Goal: Task Accomplishment & Management: Complete application form

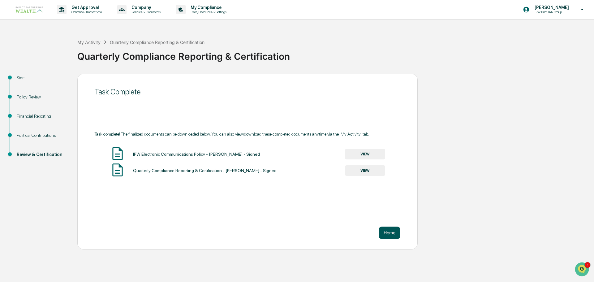
click at [393, 236] on button "Home" at bounding box center [390, 233] width 22 height 12
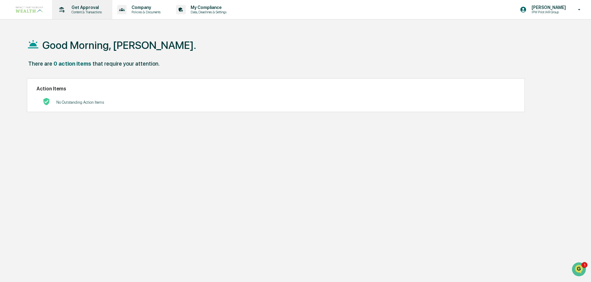
click at [84, 8] on p "Get Approval" at bounding box center [86, 7] width 38 height 5
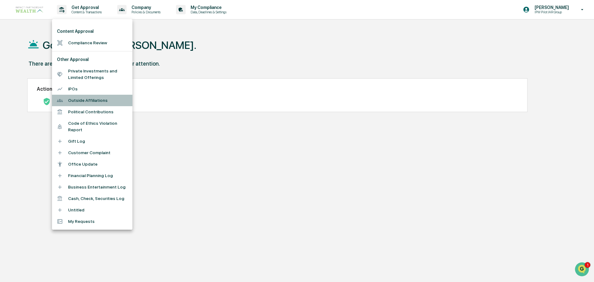
click at [72, 101] on li "Outside Affiliations" at bounding box center [92, 100] width 80 height 11
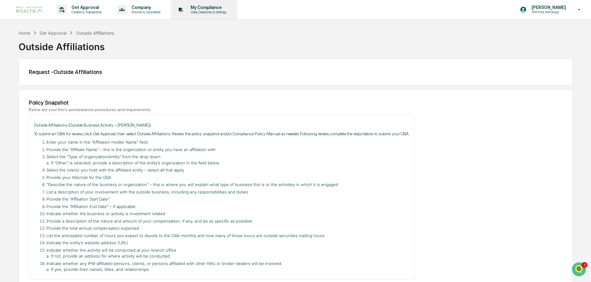
click at [212, 6] on p "My Compliance" at bounding box center [208, 7] width 44 height 5
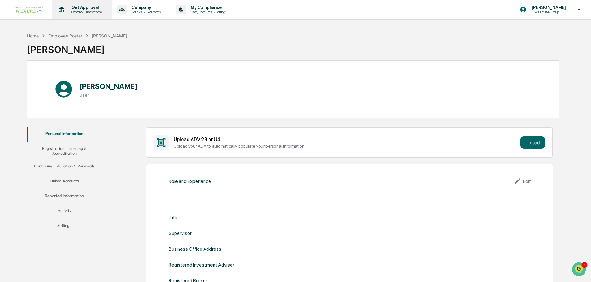
click at [77, 11] on p "Content & Transactions" at bounding box center [86, 12] width 38 height 4
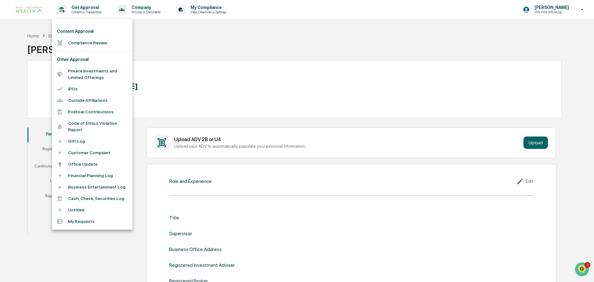
click at [71, 102] on li "Outside Affiliations" at bounding box center [92, 100] width 80 height 11
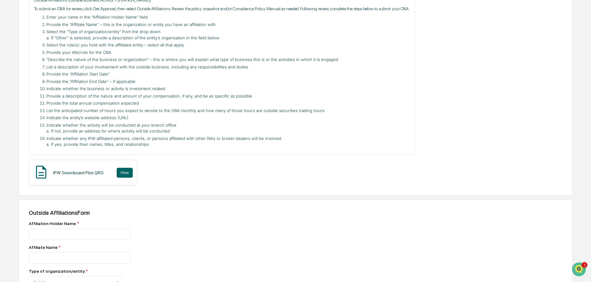
scroll to position [155, 0]
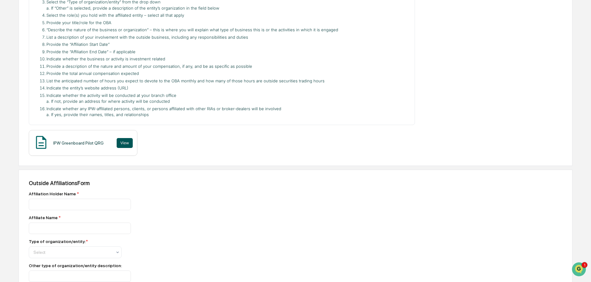
click at [124, 141] on button "View" at bounding box center [125, 143] width 16 height 10
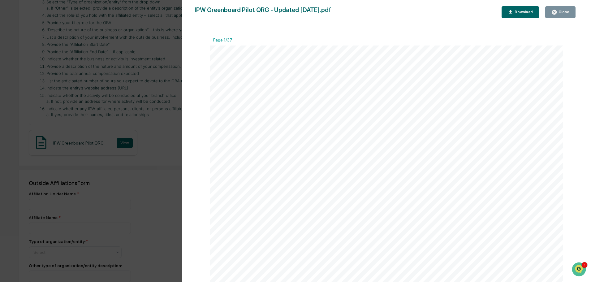
scroll to position [309, 0]
click at [144, 207] on div "Version History [DATE] 03:50 PM [PERSON_NAME] [DATE] 02:54 PM [PERSON_NAME] [DA…" at bounding box center [295, 141] width 591 height 282
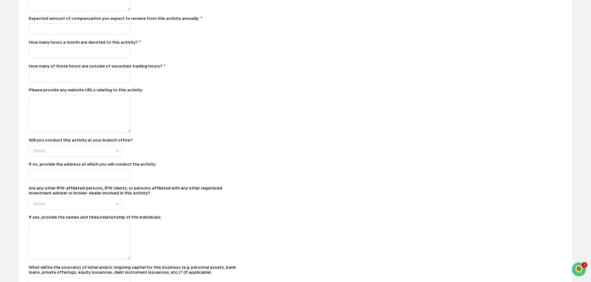
scroll to position [395, 0]
